Goal: Find specific page/section: Find specific page/section

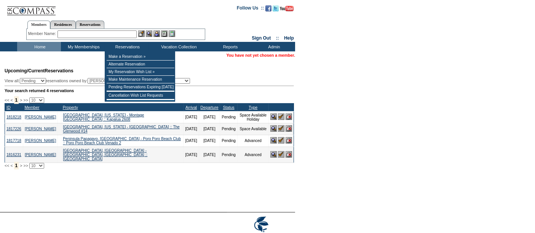
click at [131, 35] on input "text" at bounding box center [96, 34] width 79 height 8
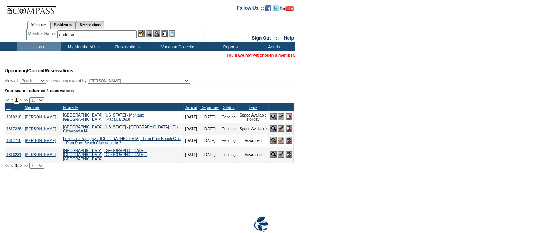
type input "[PERSON_NAME]"
click at [75, 32] on input "text" at bounding box center [96, 34] width 79 height 8
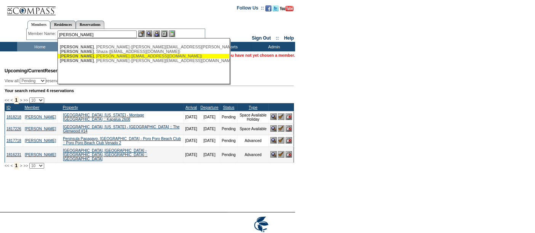
click at [101, 56] on div "Andersen , Tucker (moneymanag@aol.com)" at bounding box center [143, 56] width 167 height 5
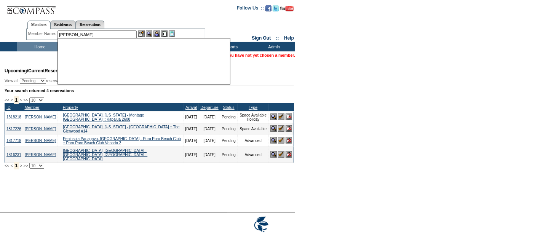
type input "Andersen, Tucker (moneymanag@aol.com)"
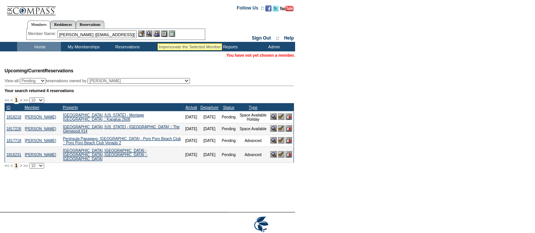
click at [158, 34] on img at bounding box center [156, 33] width 6 height 6
click at [151, 34] on img at bounding box center [149, 33] width 6 height 6
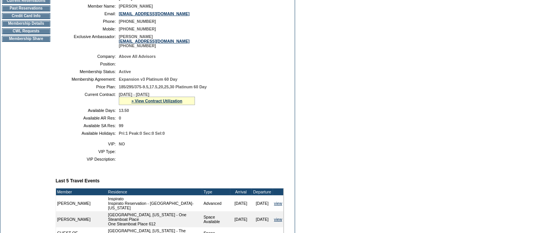
scroll to position [121, 0]
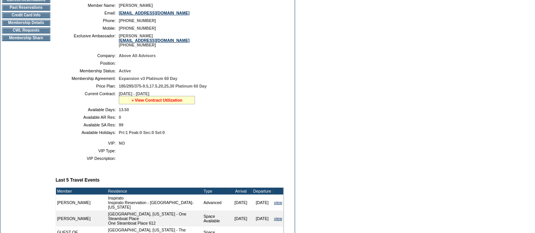
click at [154, 100] on link "» View Contract Utilization" at bounding box center [156, 100] width 51 height 5
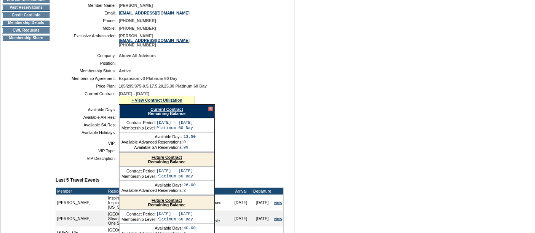
click at [165, 155] on link "Future Contract" at bounding box center [166, 157] width 30 height 5
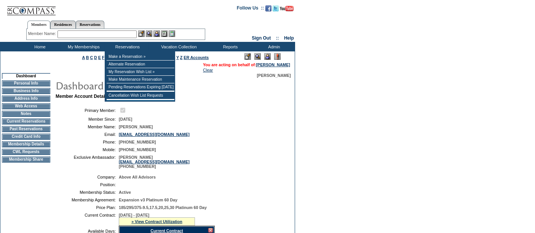
click at [115, 35] on input "text" at bounding box center [96, 34] width 79 height 8
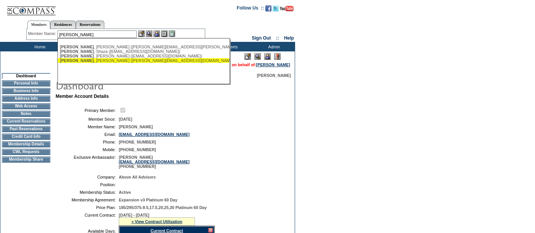
click at [120, 62] on div "Andersen , Tucker (tucker@abovealladvisors.com)" at bounding box center [143, 60] width 167 height 5
type input "Andersen, Tucker (tucker@abovealladvisors.com)"
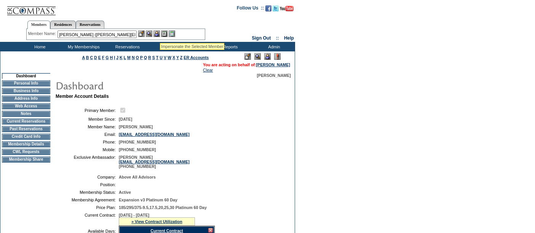
click at [160, 34] on img at bounding box center [156, 33] width 6 height 6
click at [151, 33] on img at bounding box center [149, 33] width 6 height 6
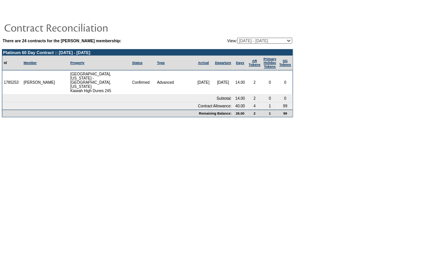
click at [266, 42] on select "08/16/05 - 08/31/06 09/01/06 - 08/31/07 09/01/07 - 08/31/08 09/01/08 - 08/31/09…" at bounding box center [264, 41] width 55 height 6
select select "149695"
click at [237, 38] on select "08/16/05 - 08/31/06 09/01/06 - 08/31/07 09/01/07 - 08/31/08 09/01/08 - 08/31/09…" at bounding box center [264, 41] width 55 height 6
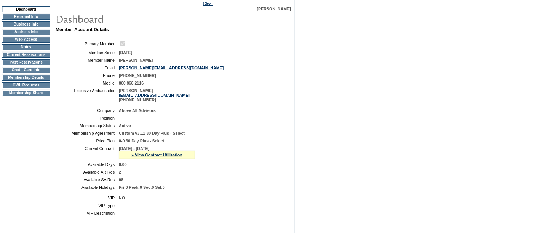
scroll to position [69, 0]
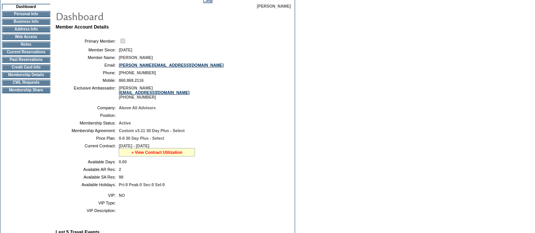
click at [140, 154] on link "» View Contract Utilization" at bounding box center [156, 152] width 51 height 5
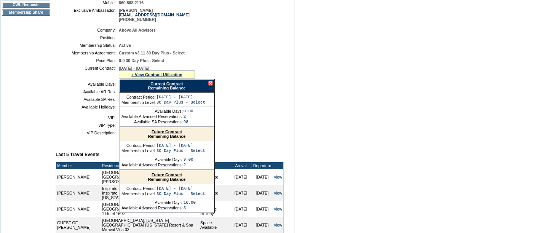
scroll to position [149, 0]
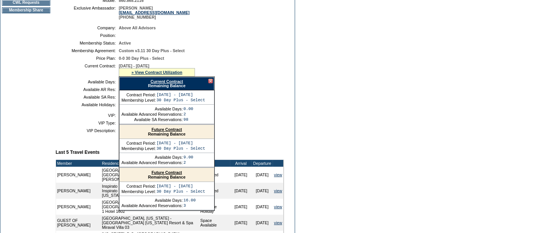
click at [172, 170] on link "Future Contract" at bounding box center [166, 172] width 30 height 5
click at [161, 170] on link "Future Contract" at bounding box center [166, 172] width 30 height 5
click at [37, 110] on td "Dashboard Personal Info Business Info Address Info Web Access Notes Current Res…" at bounding box center [25, 175] width 51 height 503
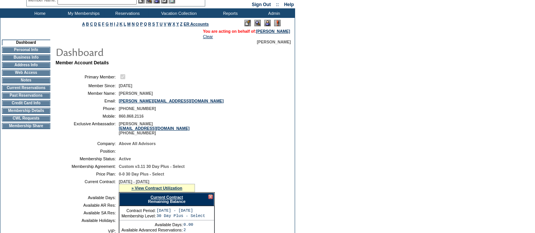
scroll to position [0, 0]
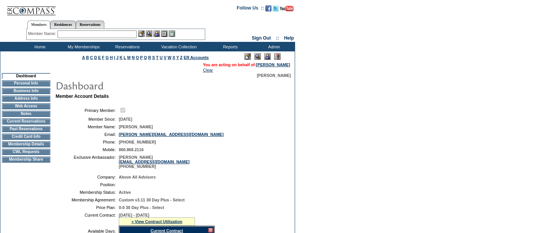
click at [91, 30] on div "Member Name: Destination or Residence: ReservationId:" at bounding box center [115, 34] width 179 height 11
click at [90, 29] on div "Member Name: Destination or Residence: ReservationId:" at bounding box center [115, 34] width 179 height 11
click at [88, 21] on link "Reservations" at bounding box center [90, 25] width 29 height 8
click at [64, 35] on input "text" at bounding box center [72, 34] width 33 height 8
paste input "1818513"
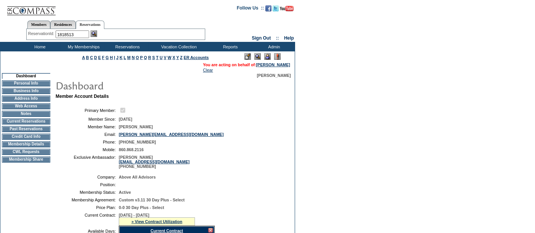
type input "1818513"
click at [93, 33] on img at bounding box center [94, 33] width 6 height 6
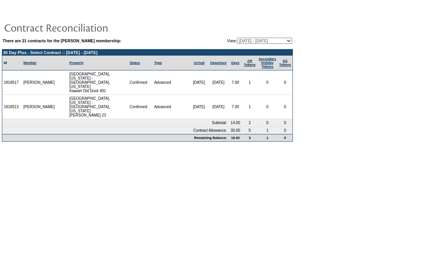
drag, startPoint x: 20, startPoint y: 104, endPoint x: 3, endPoint y: 105, distance: 17.2
click at [3, 105] on td "1818513" at bounding box center [12, 107] width 20 height 24
copy td "1818513"
